Goal: Navigation & Orientation: Find specific page/section

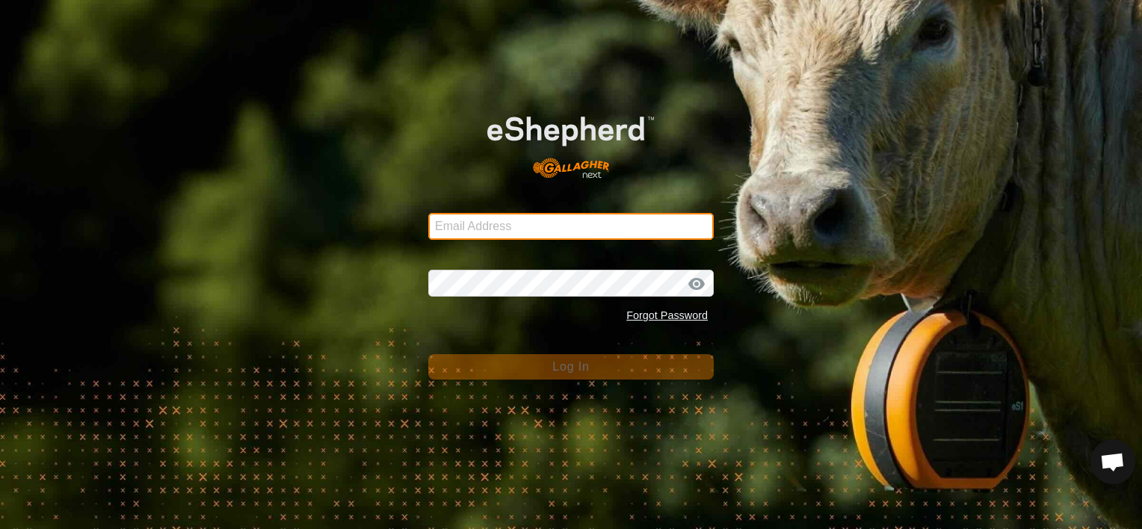
type input "[EMAIL_ADDRESS][DOMAIN_NAME]"
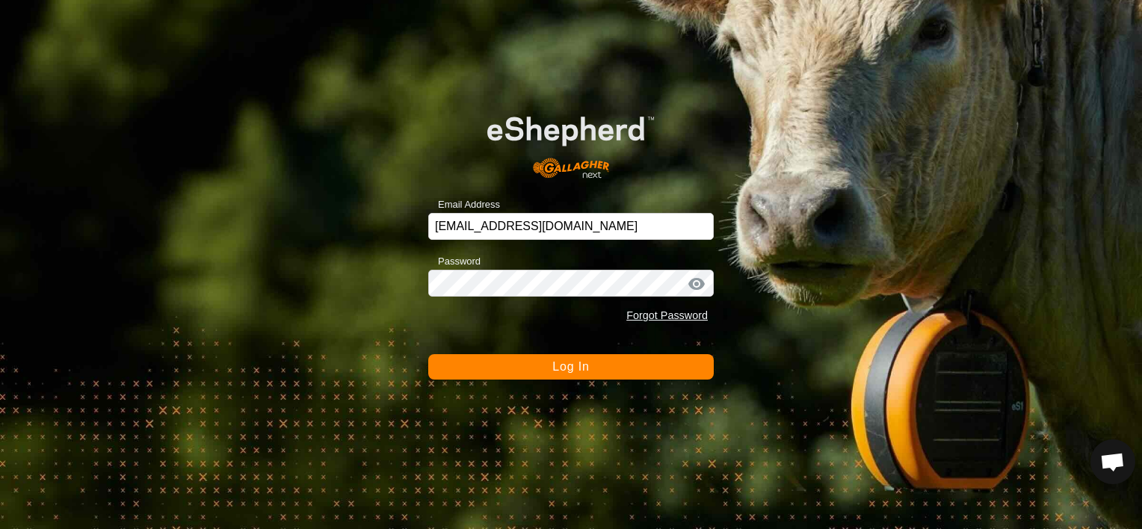
click at [469, 367] on button "Log In" at bounding box center [570, 366] width 285 height 25
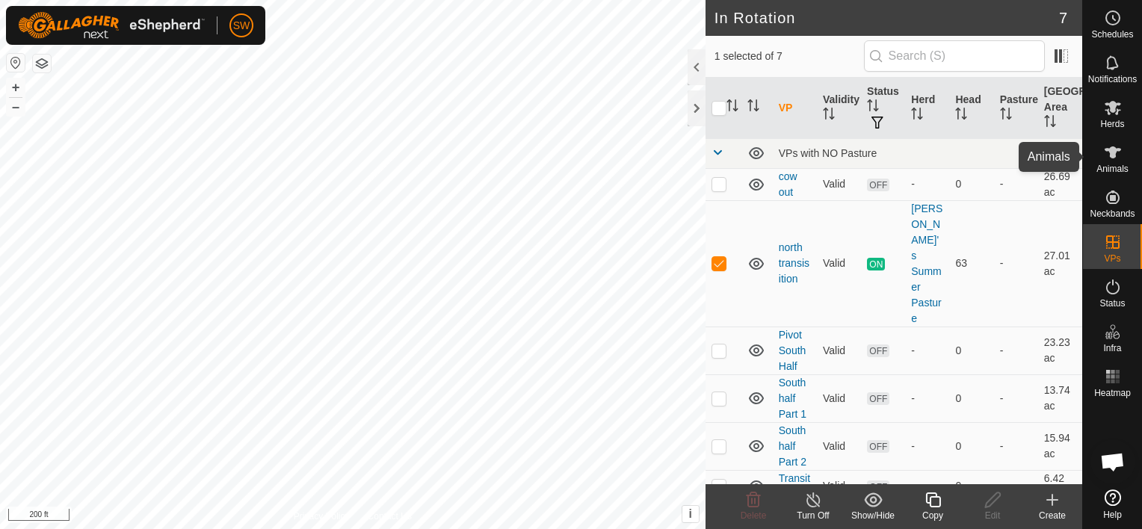
drag, startPoint x: 1102, startPoint y: 156, endPoint x: 1089, endPoint y: 152, distance: 14.0
click at [1089, 152] on div "Animals" at bounding box center [1112, 156] width 59 height 45
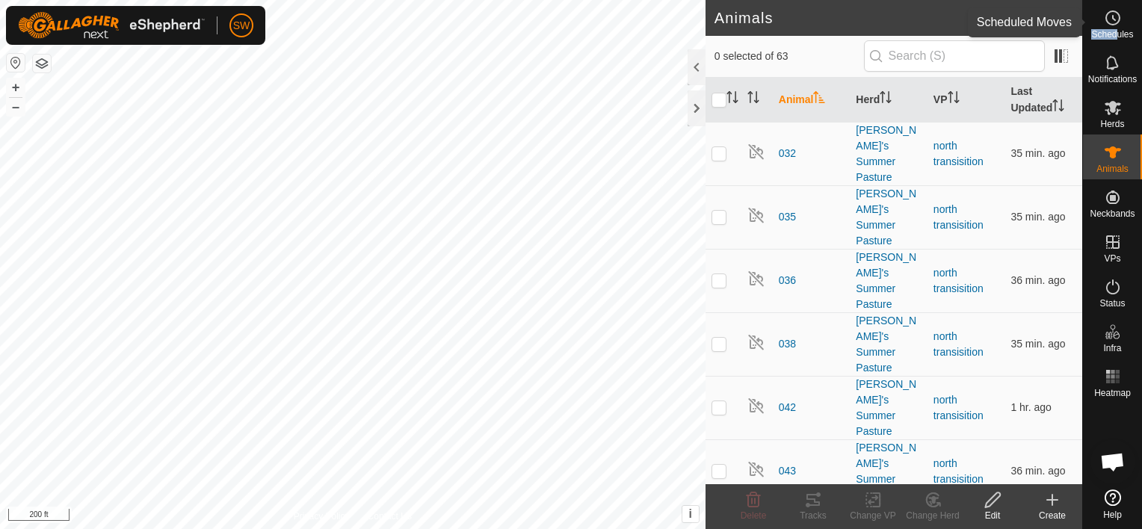
drag, startPoint x: 1115, startPoint y: 31, endPoint x: 1132, endPoint y: 491, distance: 459.8
click at [1132, 491] on nav "Schedules Notifications Herds Animals Neckbands VPs Status Infra Heatmap Help" at bounding box center [1112, 264] width 59 height 529
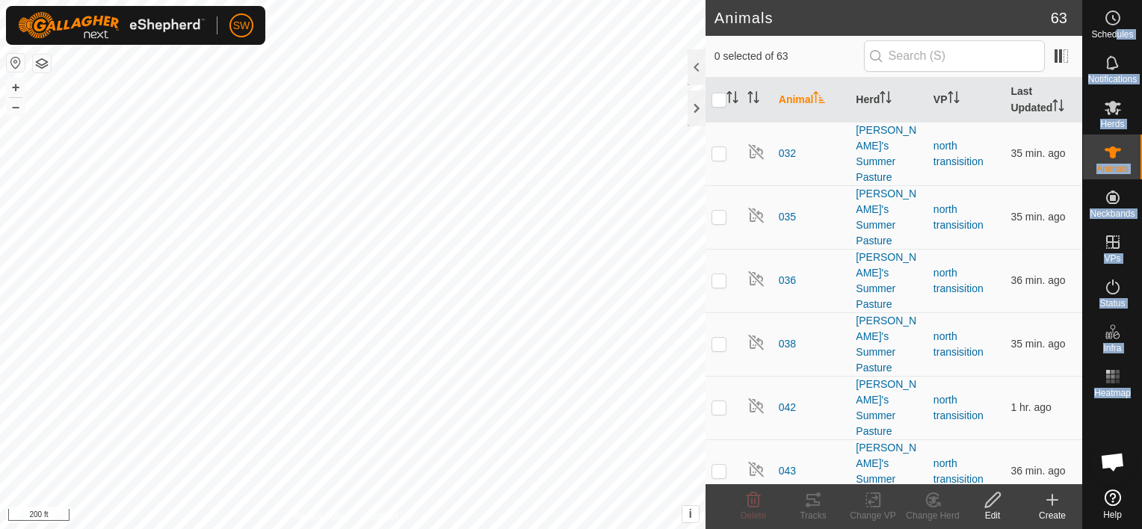
drag, startPoint x: 1132, startPoint y: 491, endPoint x: 1113, endPoint y: 507, distance: 25.4
click at [1113, 507] on link "Help" at bounding box center [1112, 504] width 59 height 42
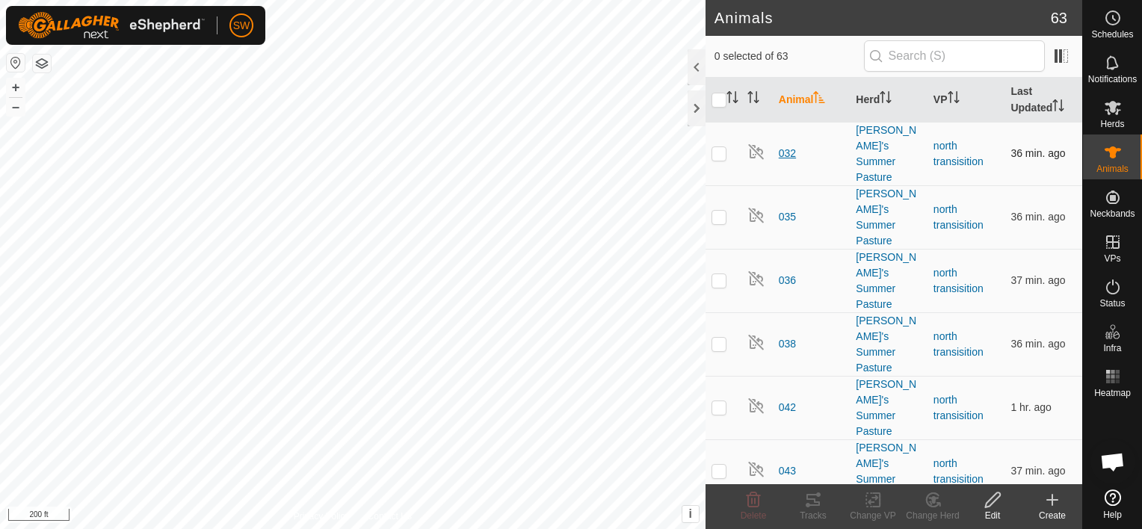
click at [788, 149] on span "032" at bounding box center [787, 154] width 17 height 16
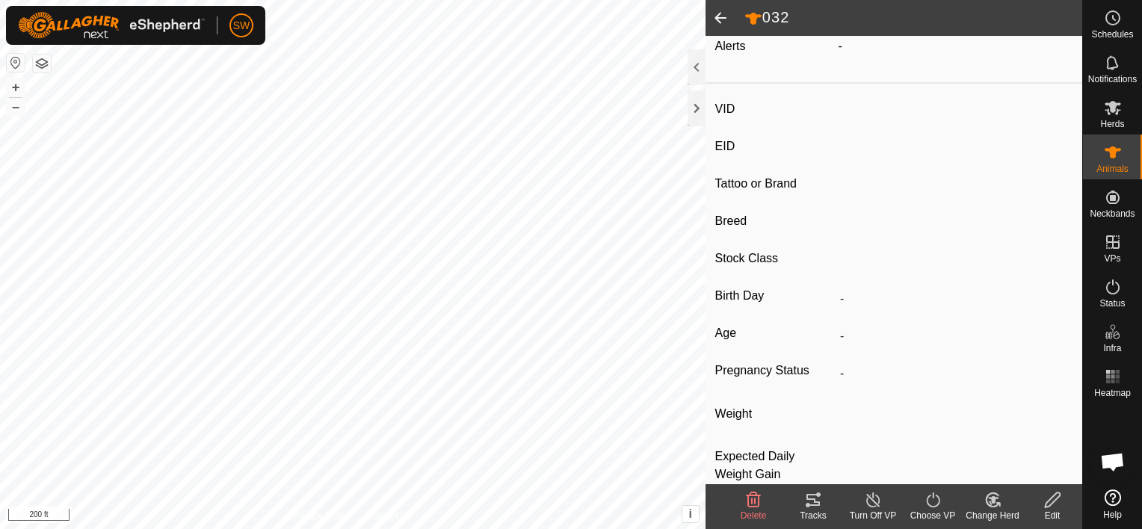
scroll to position [202, 0]
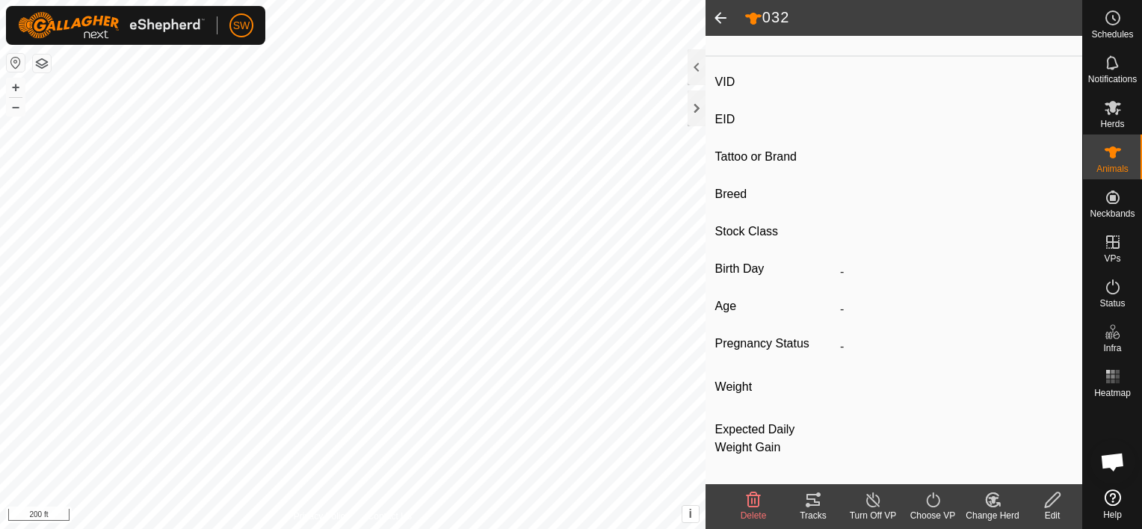
click at [819, 496] on icon at bounding box center [818, 494] width 4 height 4
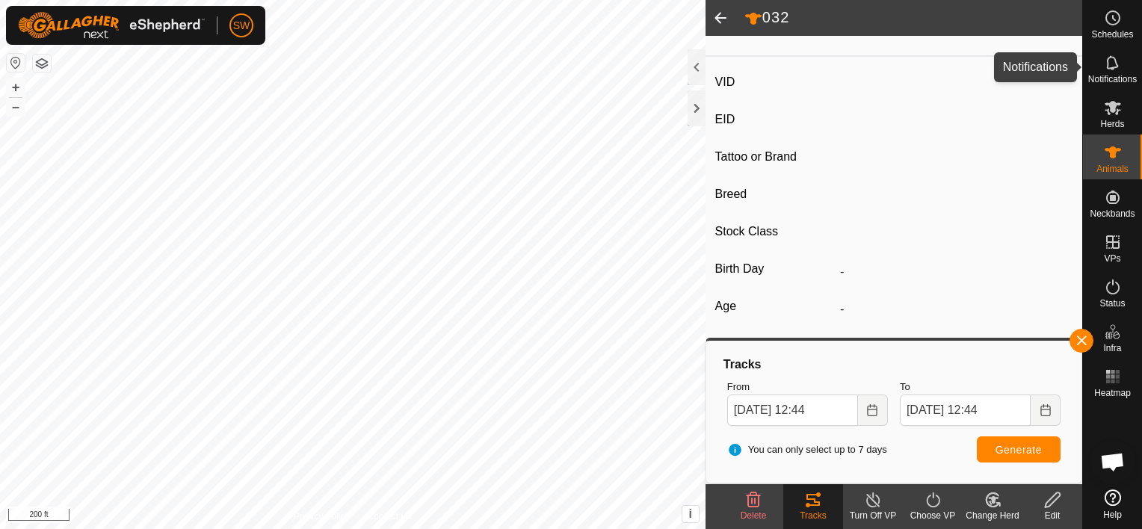
click at [1115, 60] on icon at bounding box center [1112, 62] width 12 height 14
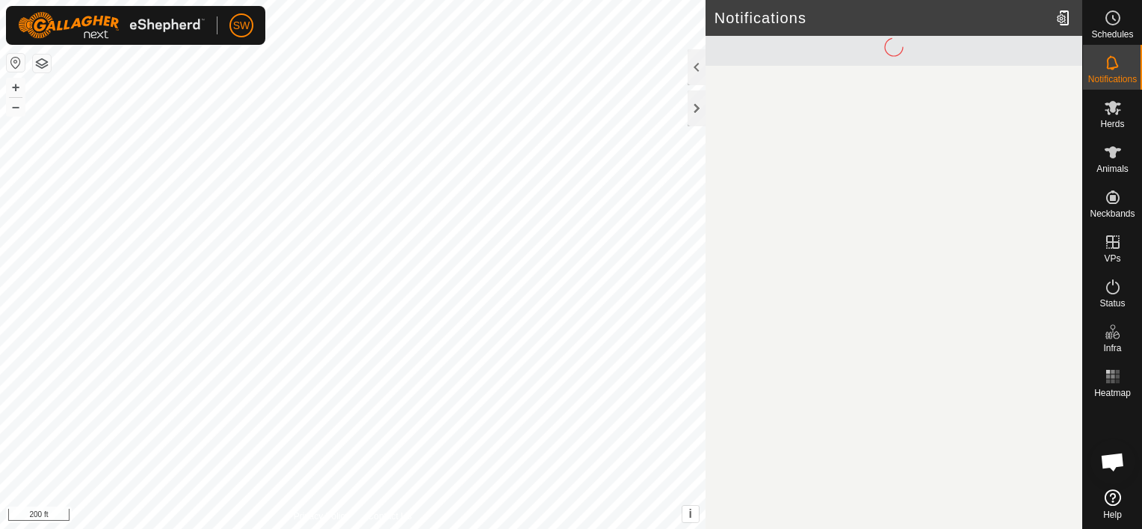
click at [1116, 60] on icon at bounding box center [1113, 63] width 18 height 18
